Goal: Find specific page/section: Find specific page/section

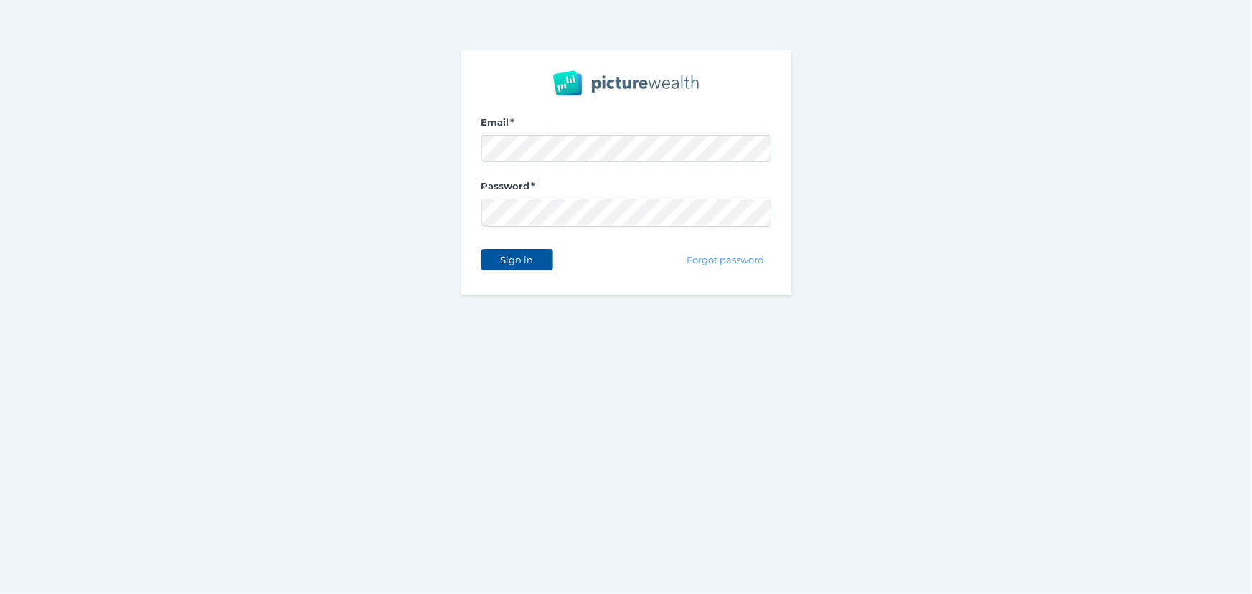
click at [519, 256] on span "Sign in" at bounding box center [516, 259] width 45 height 11
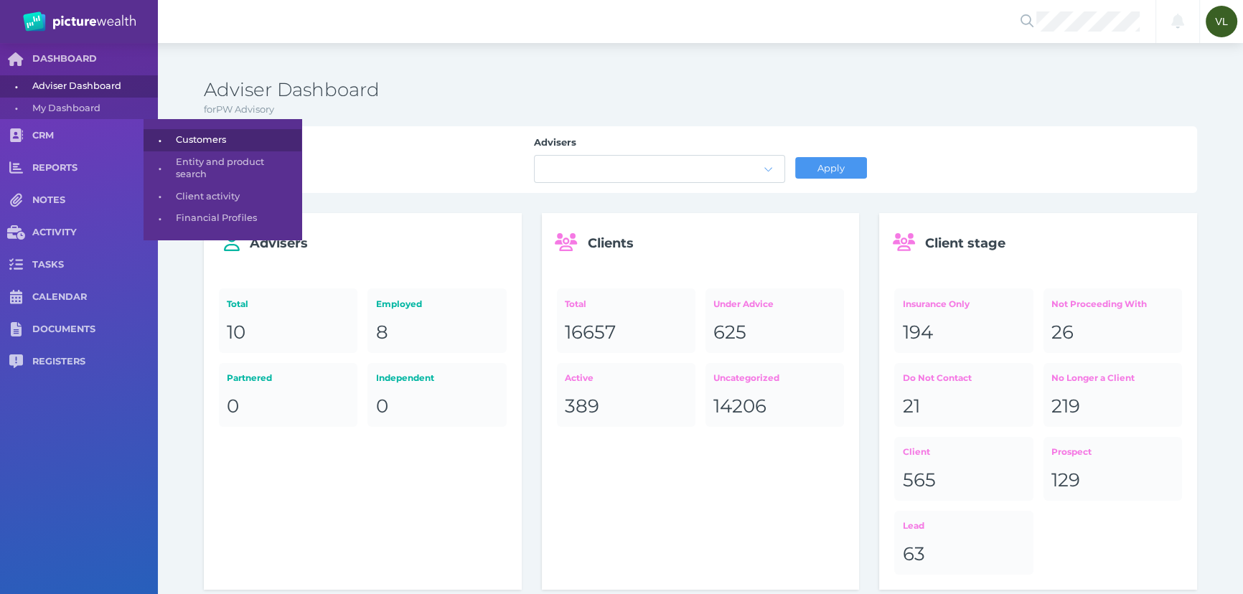
click at [244, 147] on span "Customers" at bounding box center [236, 140] width 121 height 22
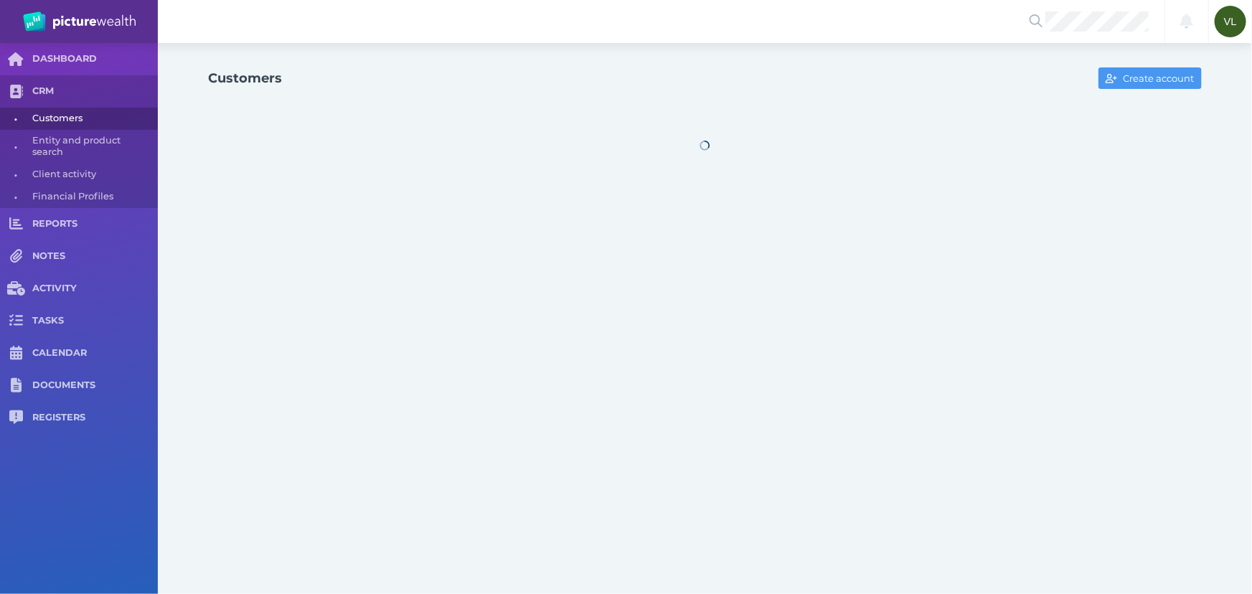
select select "25"
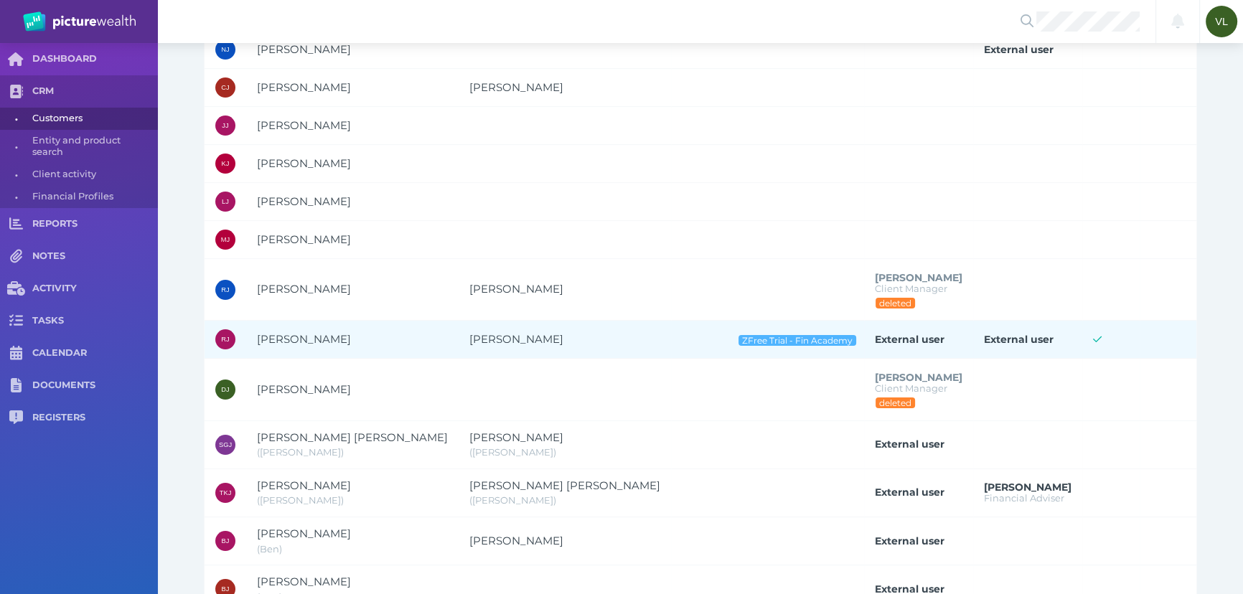
scroll to position [261, 0]
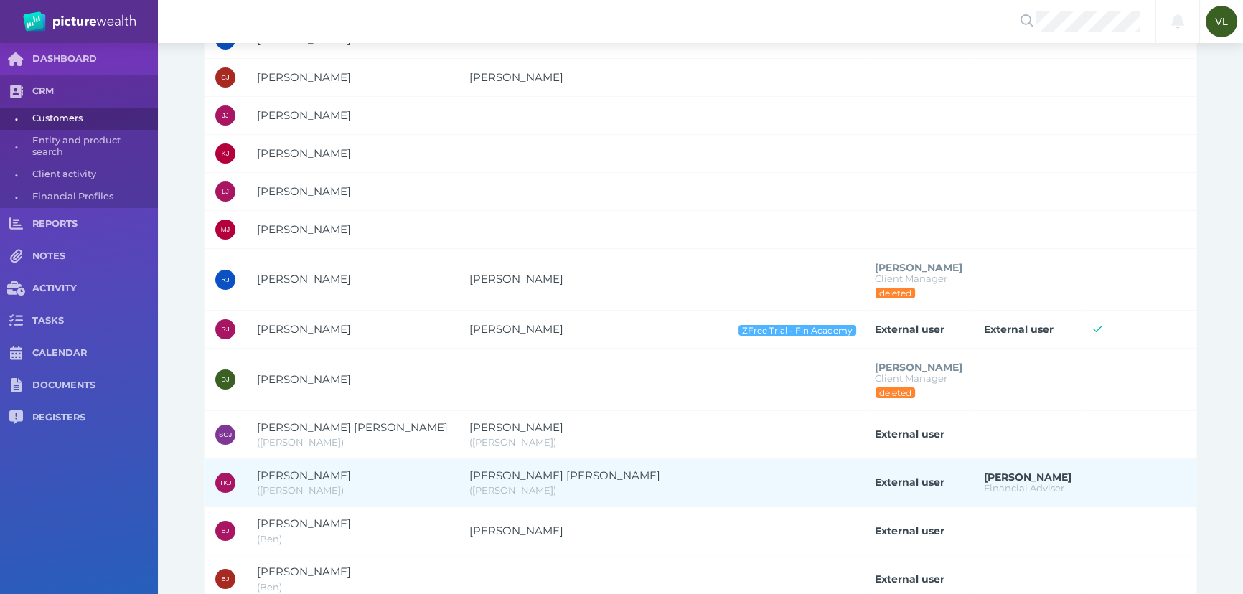
click at [984, 482] on span "Financial Adviser" at bounding box center [1024, 487] width 80 height 11
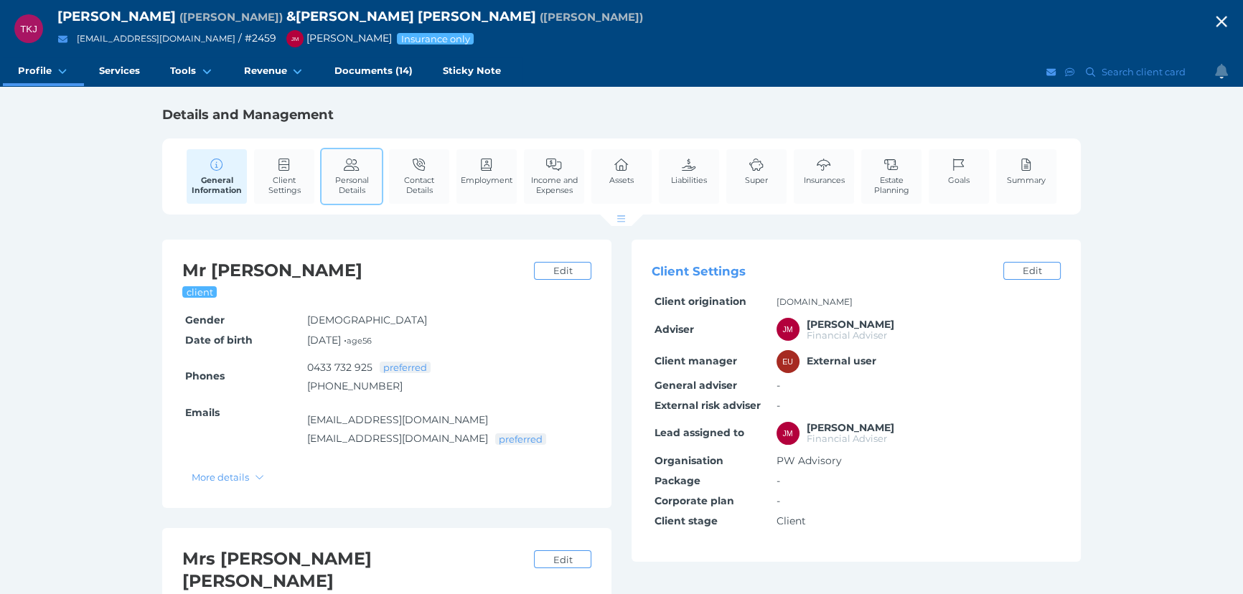
click at [339, 186] on span "Personal Details" at bounding box center [351, 185] width 53 height 20
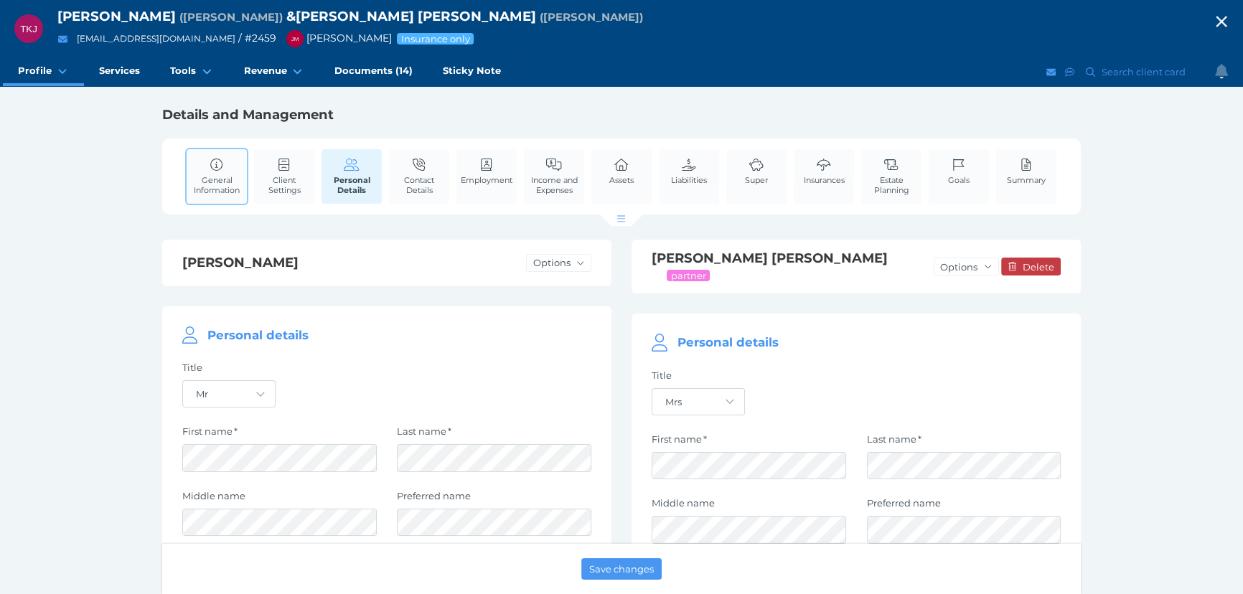
click at [237, 200] on link "General Information" at bounding box center [217, 176] width 60 height 54
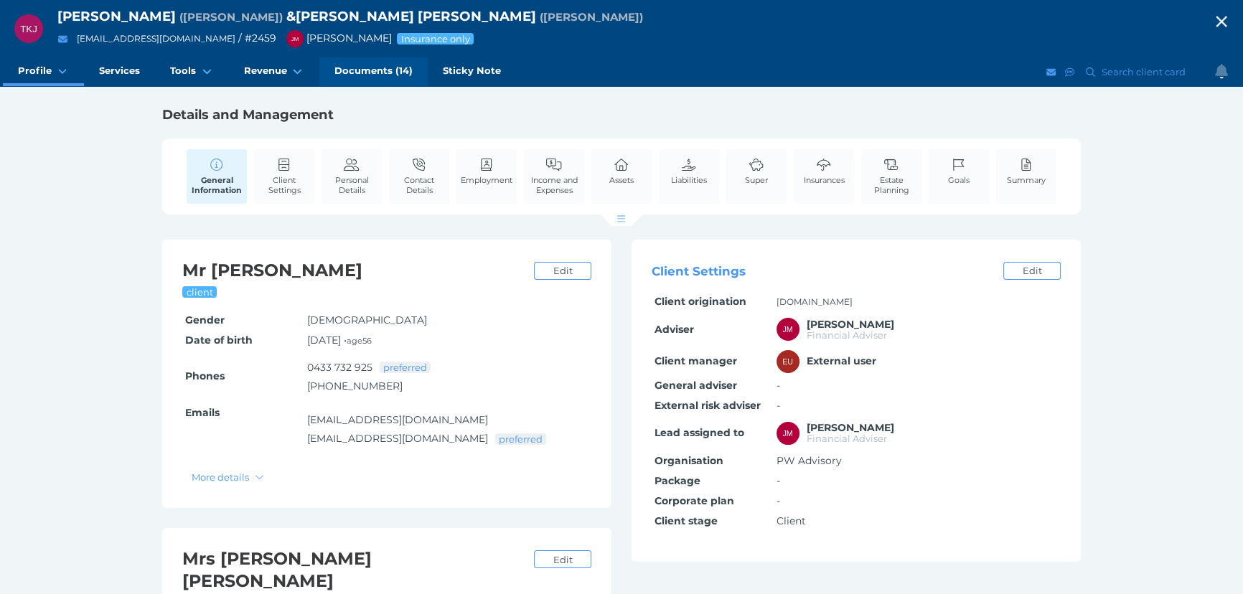
click at [366, 68] on span "Documents (14)" at bounding box center [373, 71] width 78 height 12
